Goal: Communication & Community: Share content

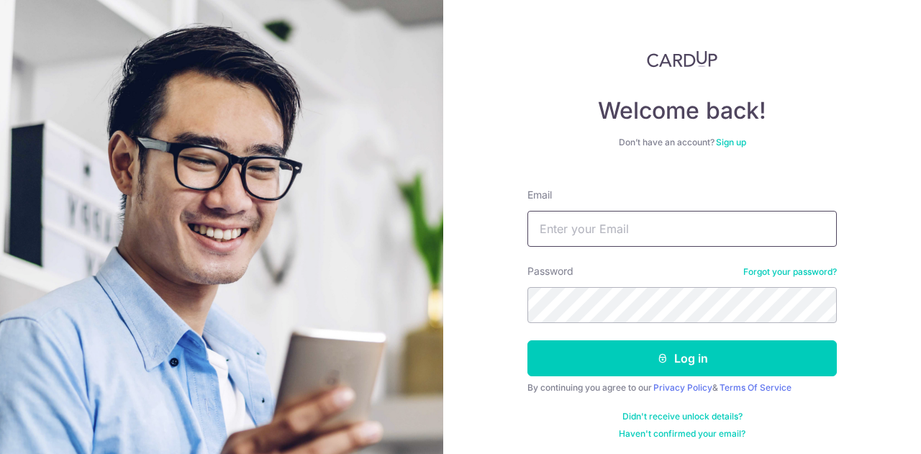
click at [662, 222] on input "Email" at bounding box center [681, 229] width 309 height 36
click at [637, 191] on div "Email" at bounding box center [681, 217] width 309 height 59
click at [635, 237] on input "Email" at bounding box center [681, 229] width 309 height 36
type input "[EMAIL_ADDRESS][DOMAIN_NAME]"
click at [527, 340] on button "Log in" at bounding box center [681, 358] width 309 height 36
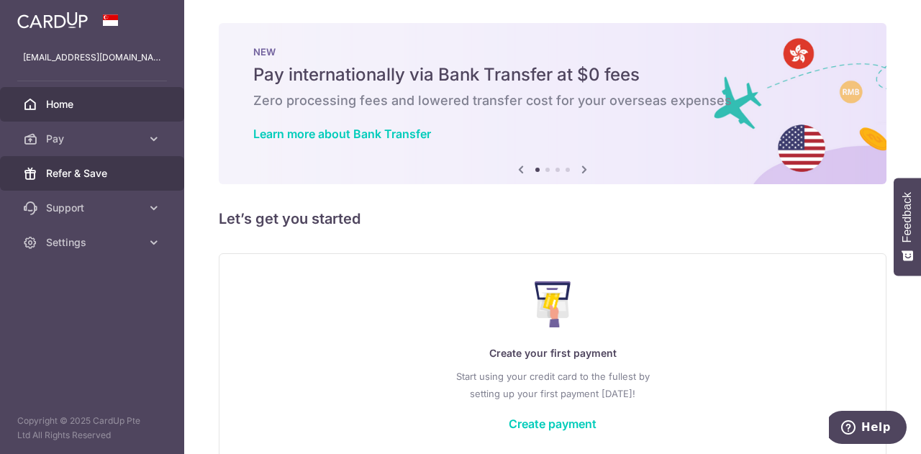
click at [86, 163] on link "Refer & Save" at bounding box center [92, 173] width 184 height 35
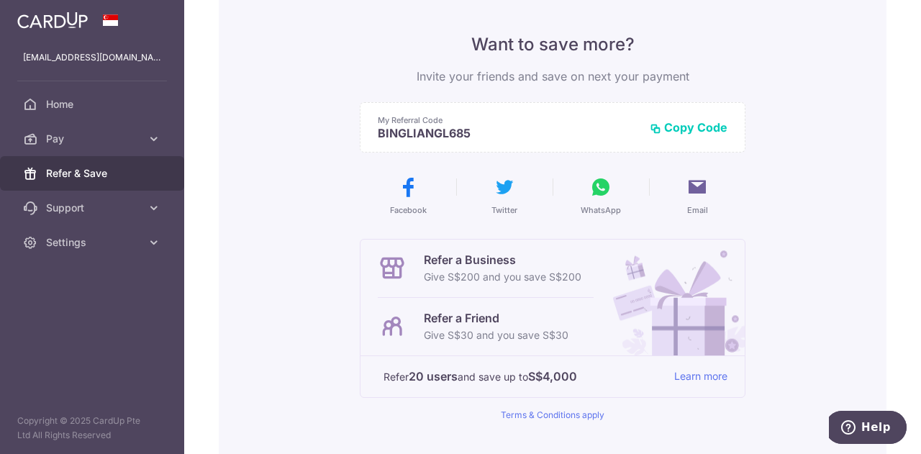
scroll to position [106, 0]
click at [703, 376] on link "Learn more" at bounding box center [700, 375] width 53 height 18
